Goal: Task Accomplishment & Management: Manage account settings

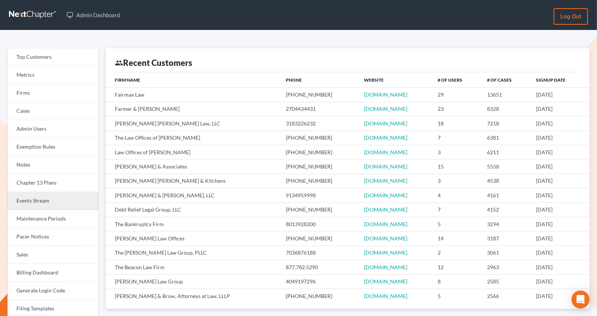
click at [45, 204] on link "Events Stream" at bounding box center [52, 201] width 91 height 18
click at [44, 200] on link "Events Stream" at bounding box center [52, 201] width 91 height 18
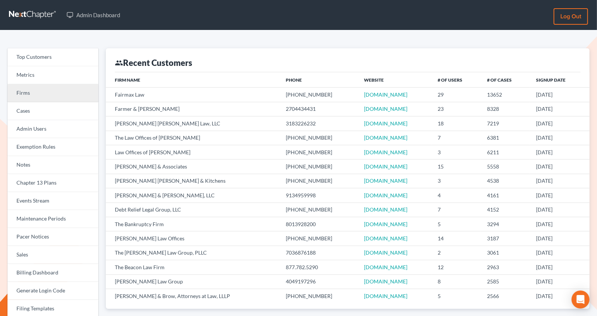
click at [77, 90] on link "Firms" at bounding box center [52, 93] width 91 height 18
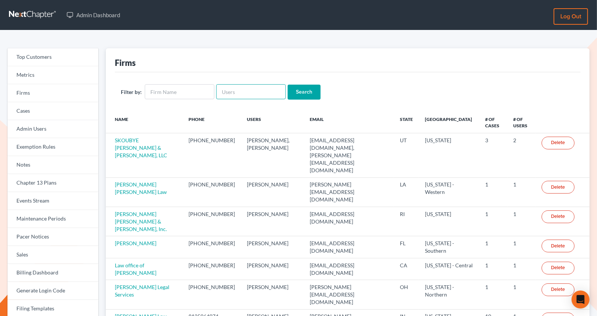
click at [232, 94] on input "text" at bounding box center [251, 91] width 70 height 15
paste input "439909"
type input "4"
click at [58, 98] on link "Firms" at bounding box center [52, 93] width 91 height 18
click at [41, 199] on link "Events Stream" at bounding box center [52, 201] width 91 height 18
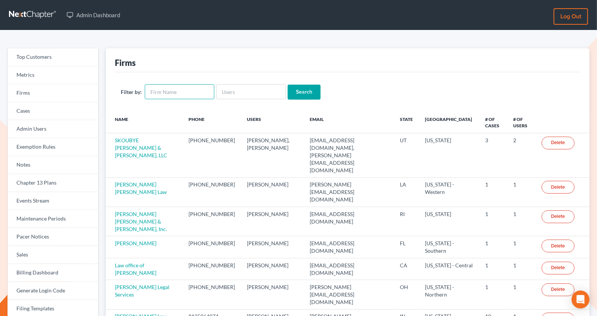
click at [179, 91] on input "text" at bounding box center [180, 91] width 70 height 15
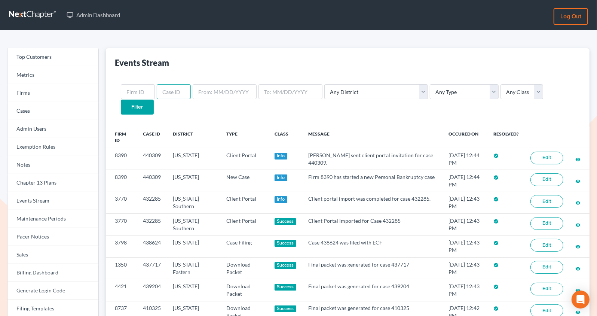
click at [179, 91] on input "text" at bounding box center [174, 91] width 34 height 15
paste input "439909"
type input "439909"
click at [121, 100] on input "Filter" at bounding box center [137, 107] width 33 height 15
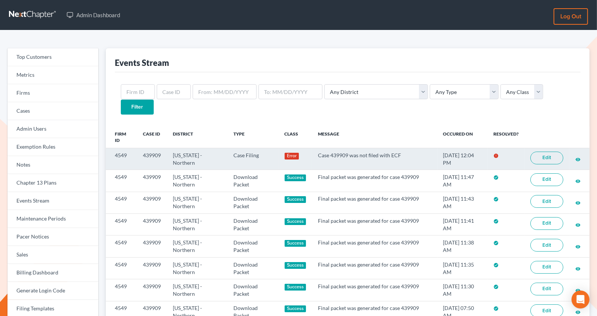
click at [545, 152] on link "Edit" at bounding box center [547, 158] width 33 height 13
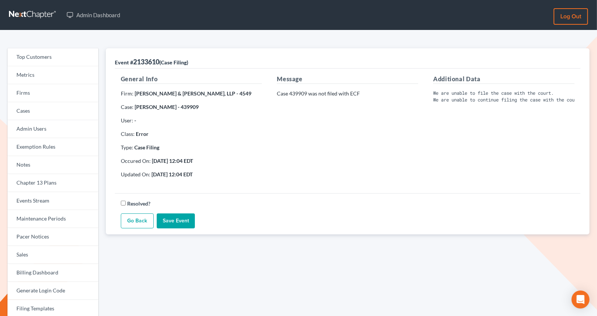
click at [180, 104] on strong "[PERSON_NAME] - 439909" at bounding box center [167, 107] width 64 height 6
copy strong "439909"
click at [60, 98] on link "Firms" at bounding box center [52, 93] width 91 height 18
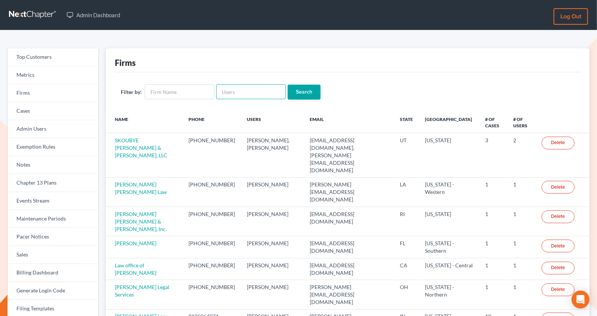
click at [244, 95] on input "text" at bounding box center [251, 91] width 70 height 15
paste input "[EMAIL_ADDRESS][DOMAIN_NAME]"
type input "[EMAIL_ADDRESS][DOMAIN_NAME]"
click at [288, 85] on input "Search" at bounding box center [304, 92] width 33 height 15
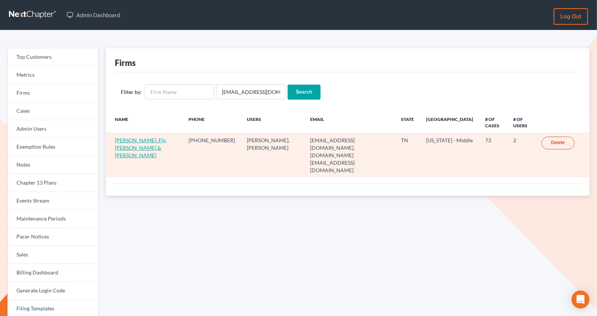
click at [128, 140] on link "Bulloch, Fly, Hornsby & Evans" at bounding box center [141, 147] width 52 height 21
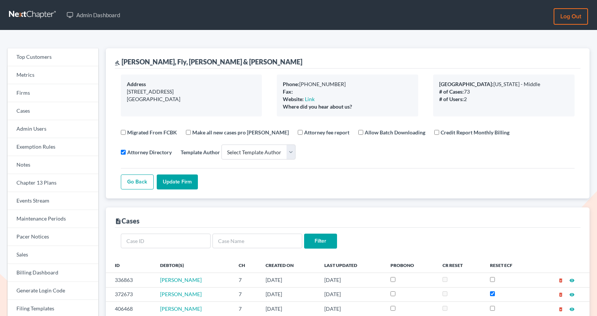
select select
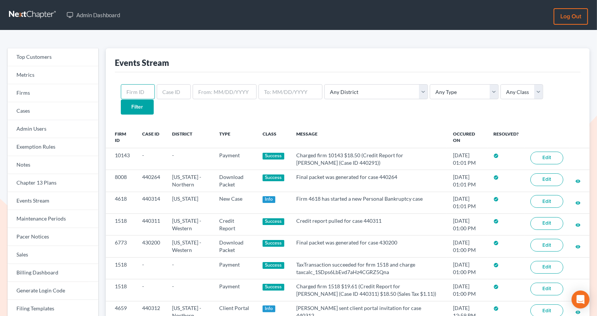
click at [136, 97] on input "text" at bounding box center [138, 91] width 34 height 15
paste input "439909"
type input "439909"
click at [173, 96] on input "text" at bounding box center [174, 91] width 34 height 15
paste input "439909"
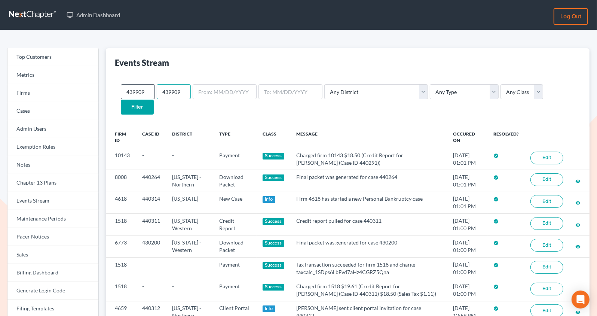
type input "439909"
click at [137, 91] on input "439909" at bounding box center [138, 91] width 34 height 15
click at [154, 100] on input "Filter" at bounding box center [137, 107] width 33 height 15
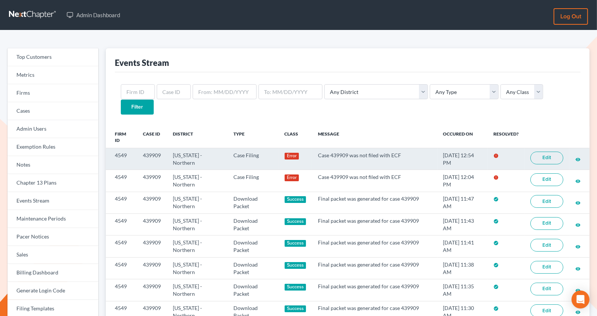
click at [547, 152] on link "Edit" at bounding box center [547, 158] width 33 height 13
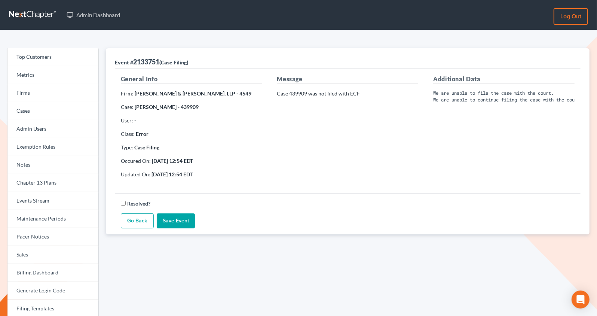
click at [179, 101] on div "General Info Firm: Crowley & Reynolds, LLP - 4549 Case: Roger Fiske - 439909 Us…" at bounding box center [191, 129] width 156 height 110
click at [178, 105] on strong "Roger Fiske - 439909" at bounding box center [167, 107] width 64 height 6
copy strong "439909"
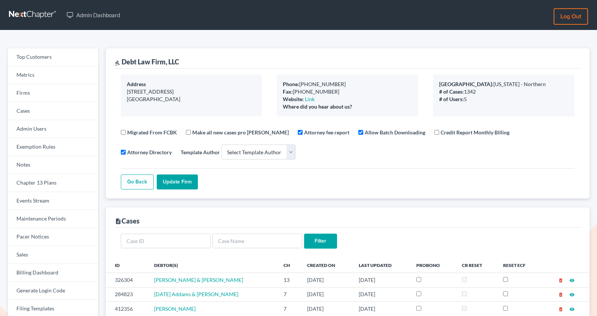
select select
click at [46, 98] on link "Firms" at bounding box center [52, 93] width 91 height 18
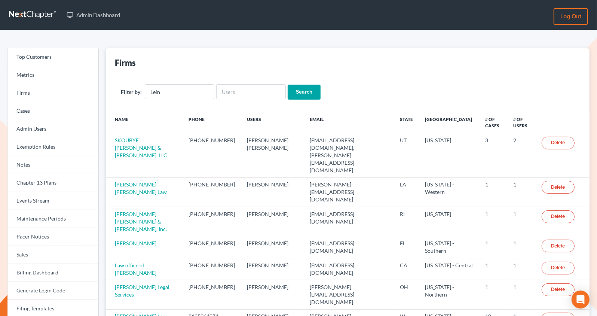
type input "Lein Law Offices"
click at [303, 94] on input "Search" at bounding box center [304, 92] width 33 height 15
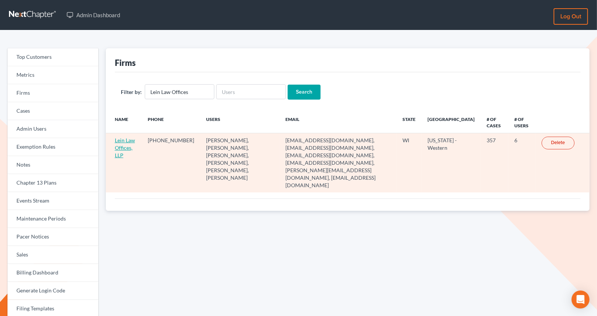
click at [123, 148] on link "Lein Law Offices, LLP" at bounding box center [125, 147] width 20 height 21
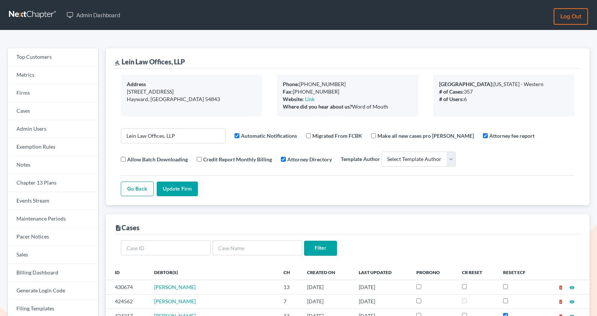
select select
